Goal: Transaction & Acquisition: Register for event/course

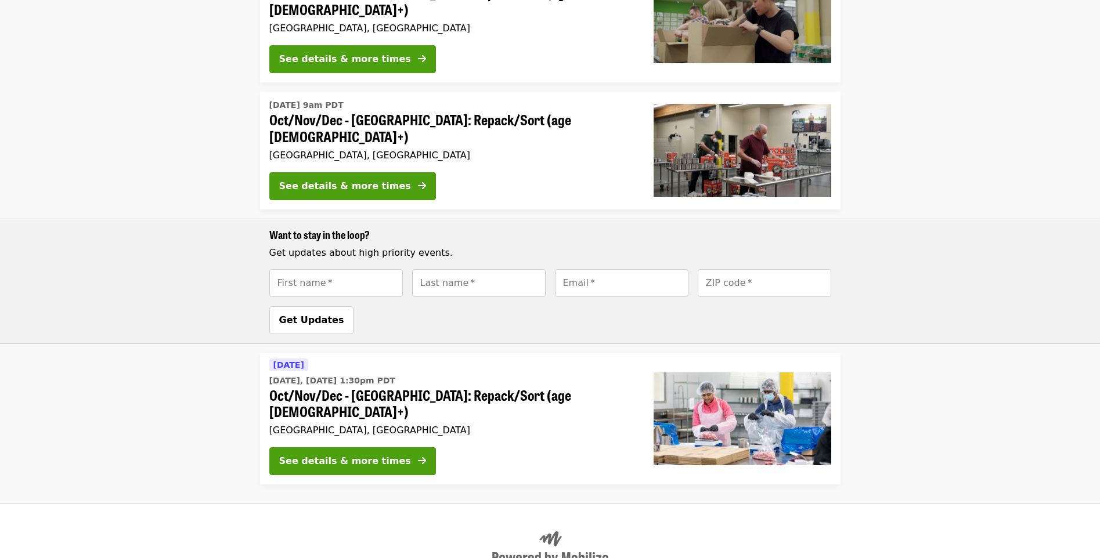
scroll to position [441, 0]
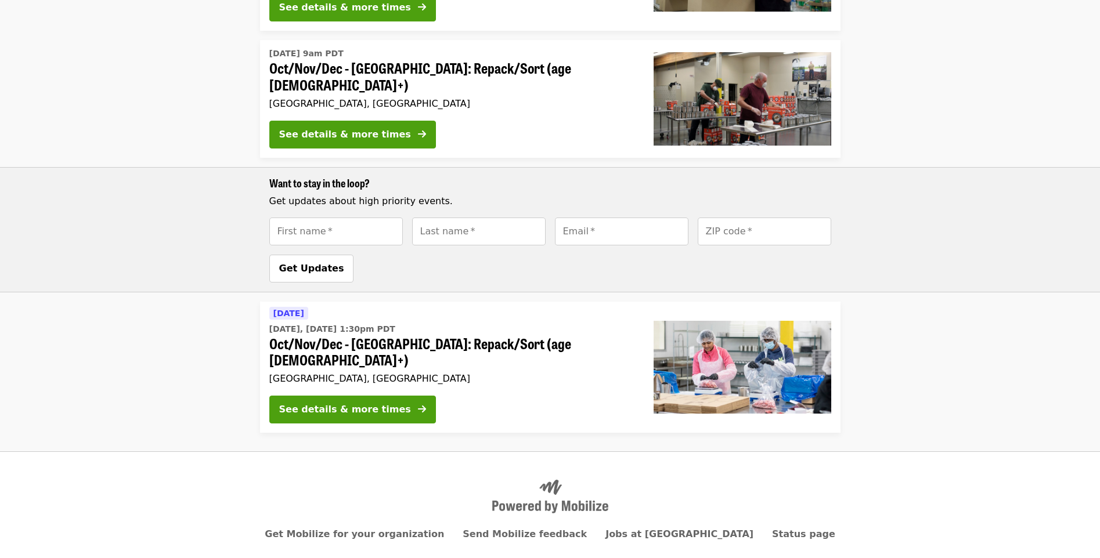
click at [343, 403] on div "See details & more times" at bounding box center [345, 410] width 132 height 14
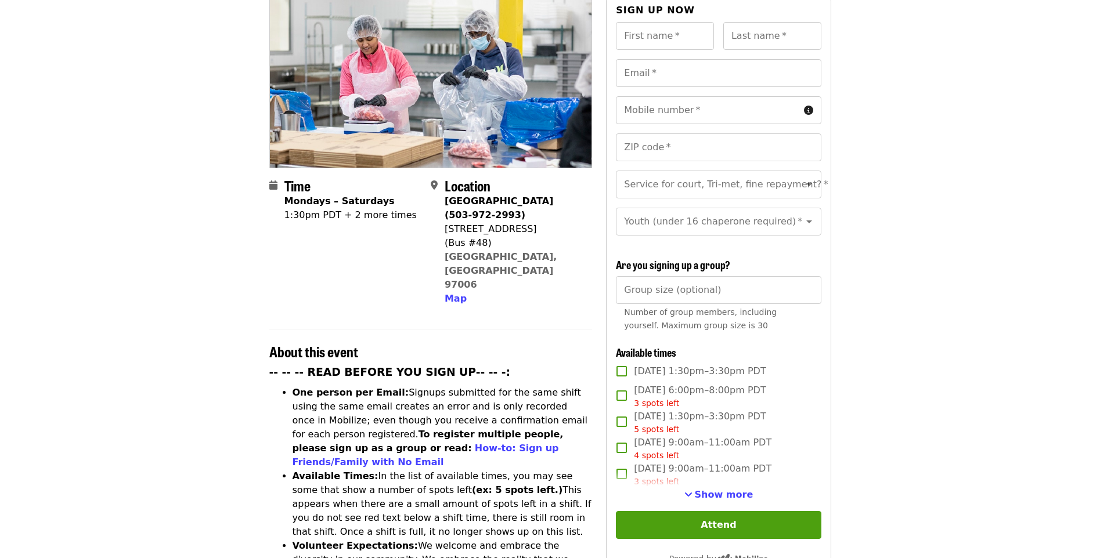
scroll to position [133, 0]
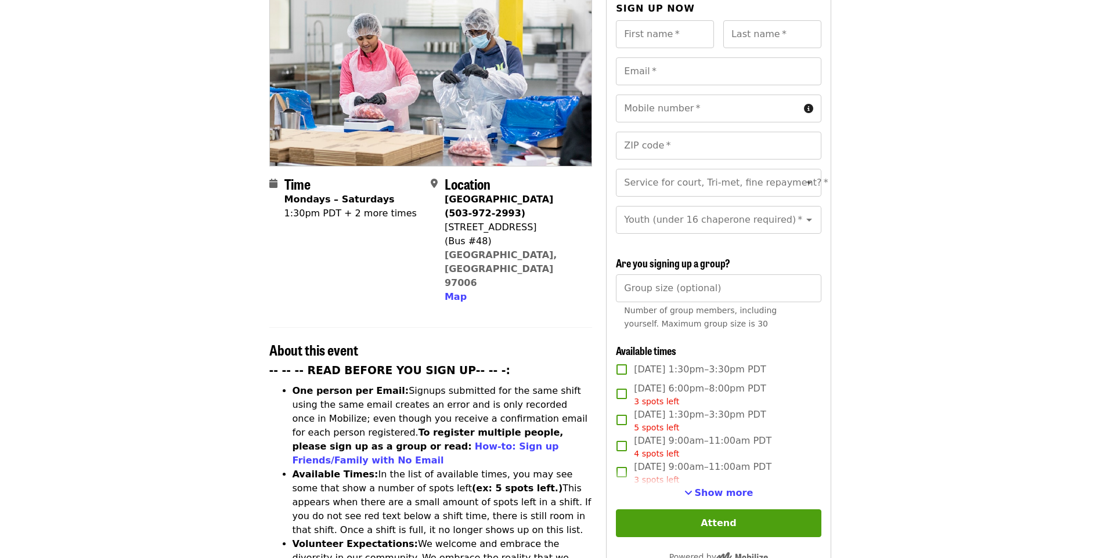
click at [713, 492] on span "Show more" at bounding box center [724, 493] width 59 height 11
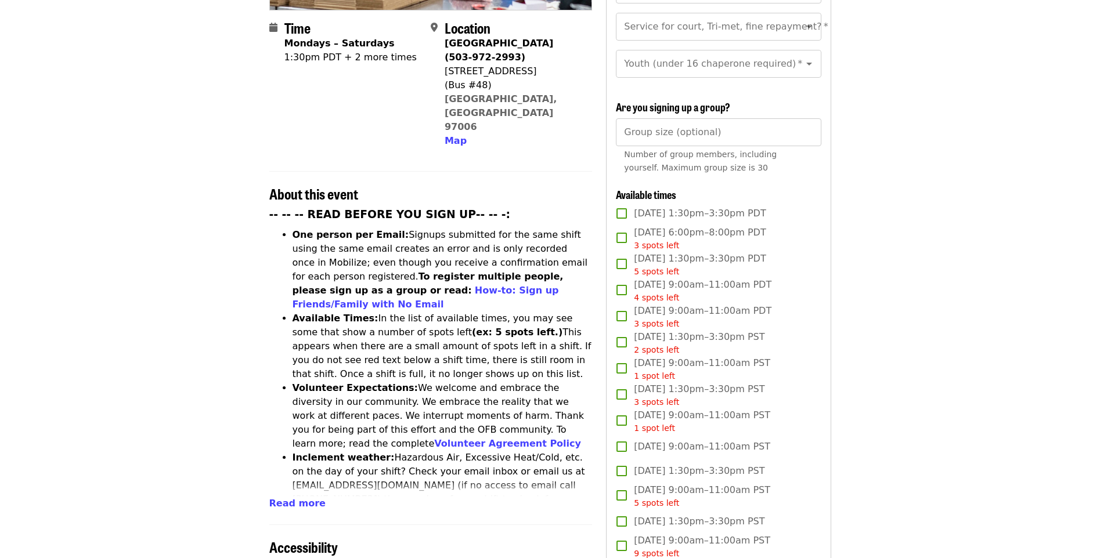
scroll to position [0, 0]
